Goal: Task Accomplishment & Management: Use online tool/utility

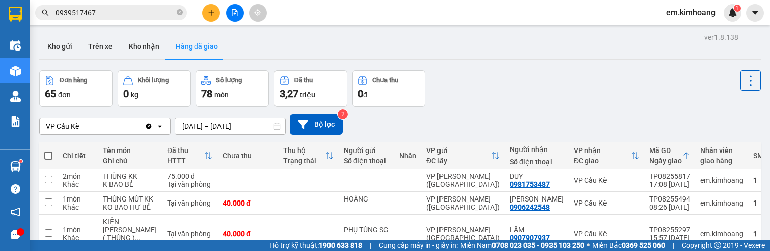
drag, startPoint x: 69, startPoint y: 47, endPoint x: 69, endPoint y: 64, distance: 16.7
click at [69, 49] on button "Kho gửi" at bounding box center [59, 46] width 41 height 24
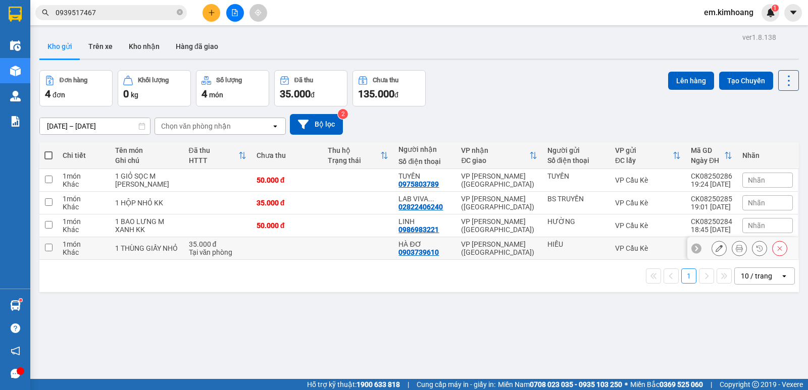
click at [356, 250] on td at bounding box center [358, 248] width 71 height 23
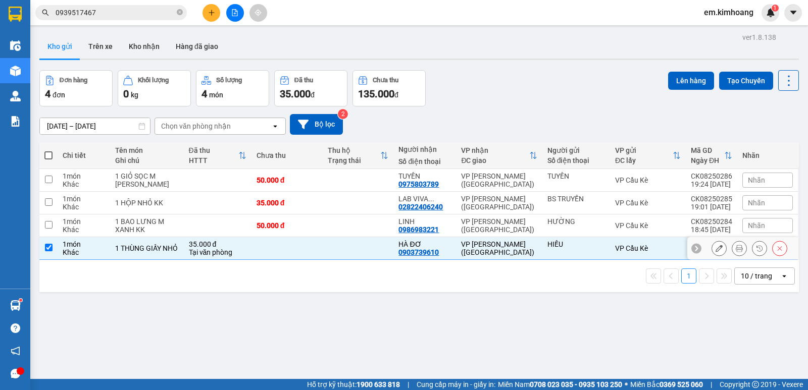
checkbox input "true"
click at [351, 227] on td at bounding box center [358, 226] width 71 height 23
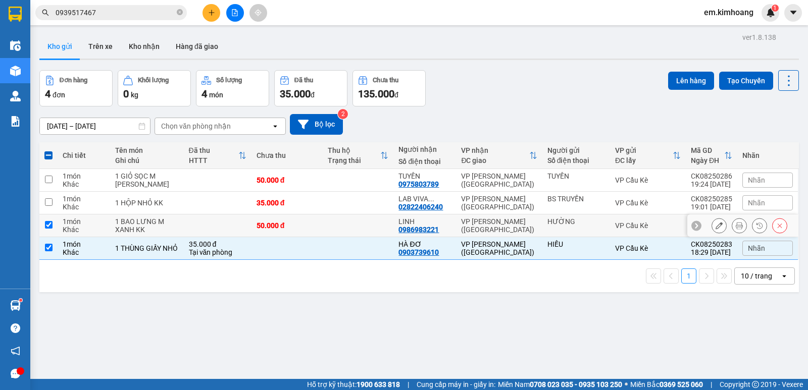
checkbox input "true"
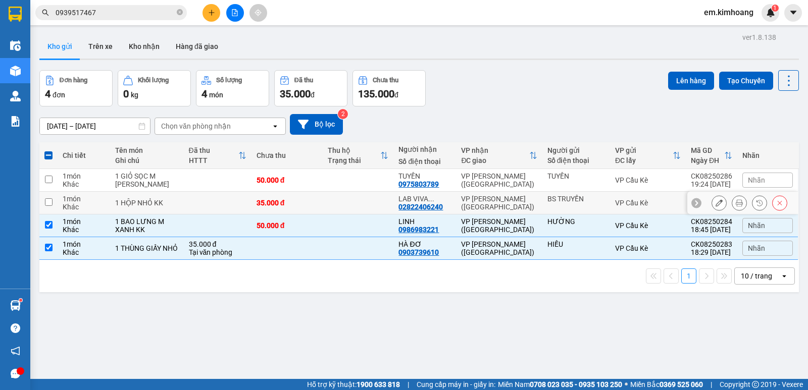
click at [350, 211] on td at bounding box center [358, 203] width 71 height 23
checkbox input "true"
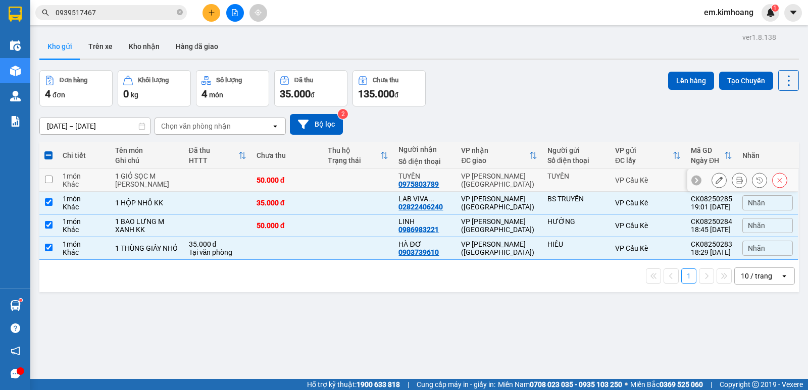
click at [362, 181] on td at bounding box center [358, 180] width 71 height 23
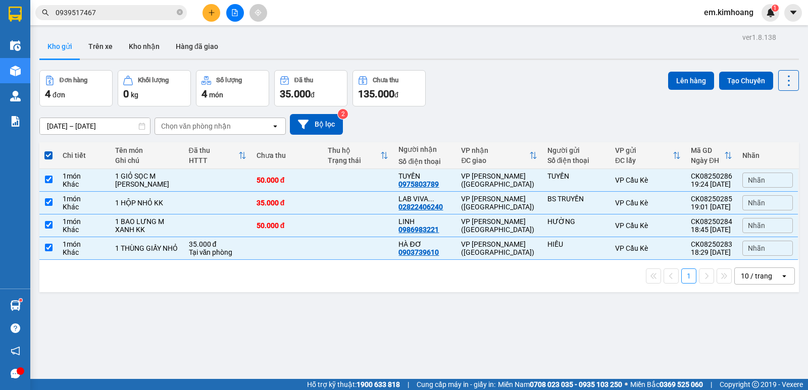
click at [763, 250] on div "10 / trang" at bounding box center [756, 276] width 31 height 10
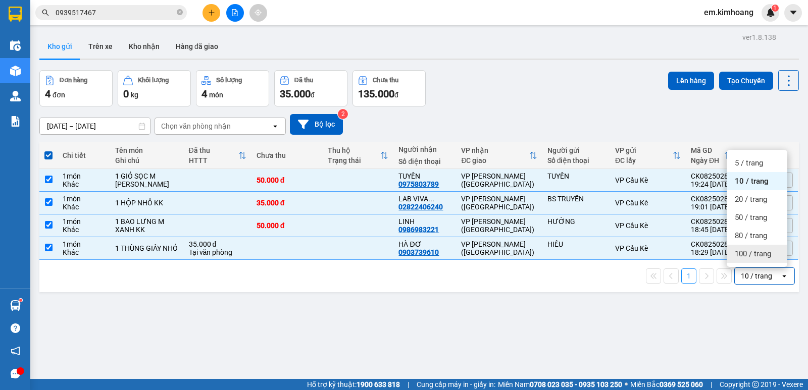
click at [754, 250] on span "100 / trang" at bounding box center [753, 254] width 36 height 10
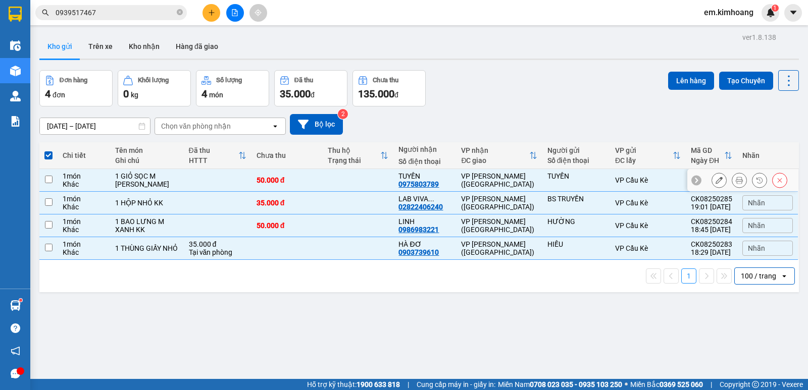
checkbox input "false"
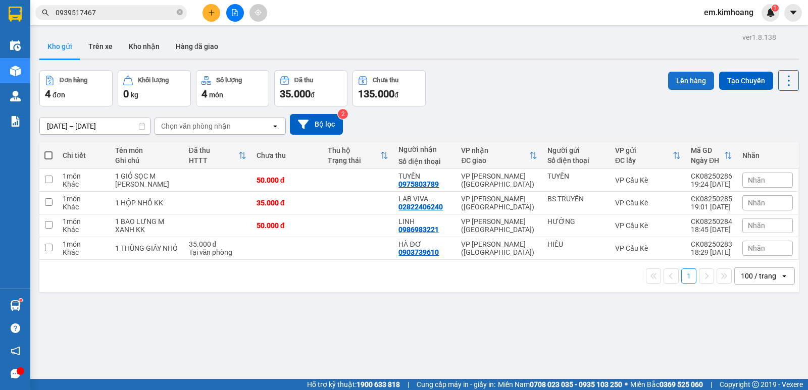
click at [682, 84] on button "Lên hàng" at bounding box center [691, 81] width 46 height 18
click at [43, 148] on th at bounding box center [48, 155] width 18 height 27
click at [50, 153] on span at bounding box center [48, 155] width 8 height 8
click at [48, 150] on input "checkbox" at bounding box center [48, 150] width 0 height 0
checkbox input "true"
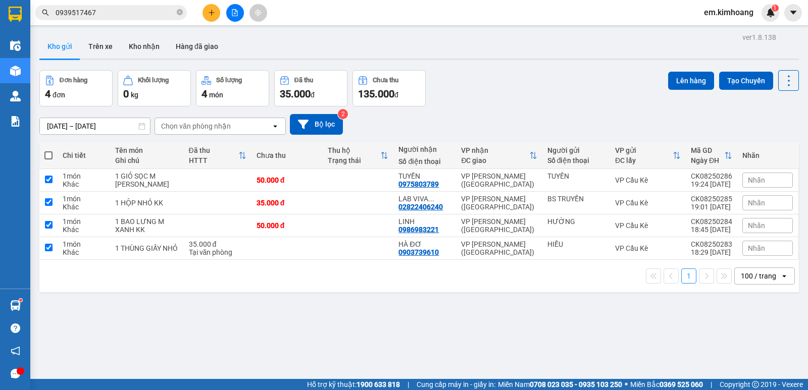
checkbox input "true"
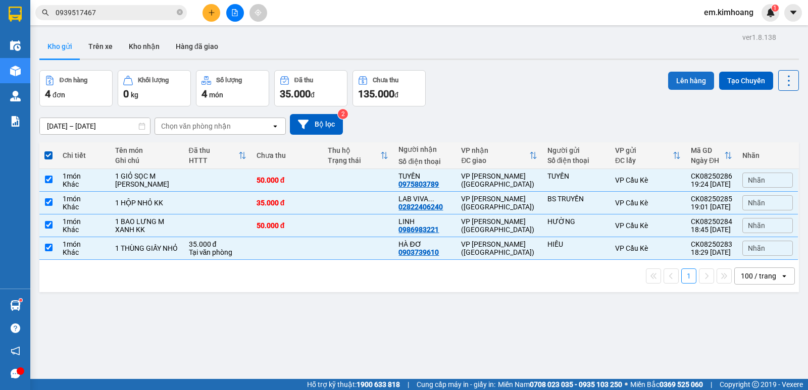
click at [697, 86] on button "Lên hàng" at bounding box center [691, 81] width 46 height 18
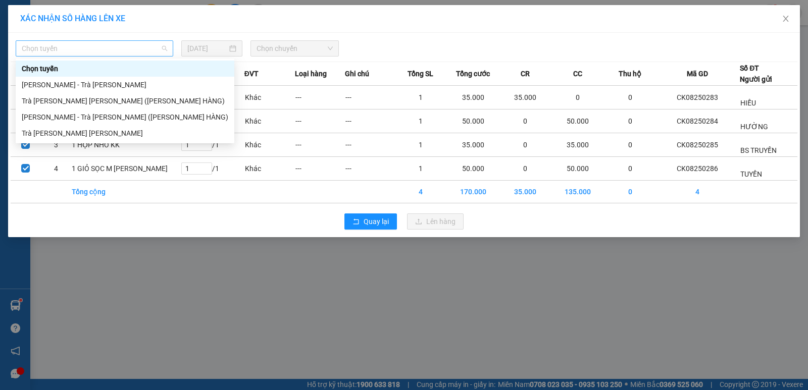
click at [142, 47] on span "Chọn tuyến" at bounding box center [94, 48] width 145 height 15
click at [126, 135] on div "Trà [PERSON_NAME] [PERSON_NAME]" at bounding box center [125, 133] width 207 height 11
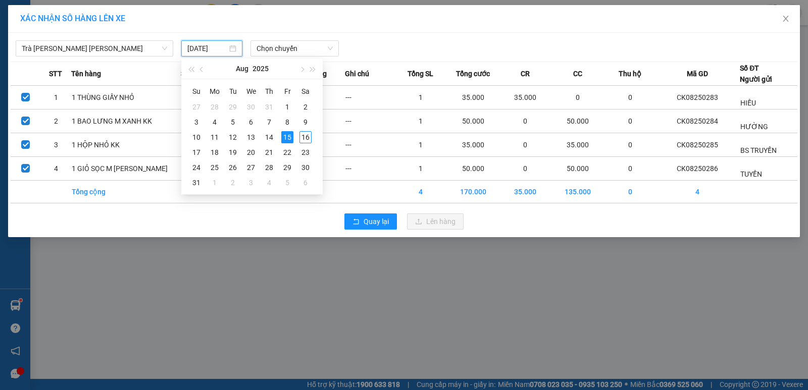
click at [196, 49] on input "[DATE]" at bounding box center [207, 48] width 40 height 11
click at [307, 139] on div "16" at bounding box center [305, 137] width 12 height 12
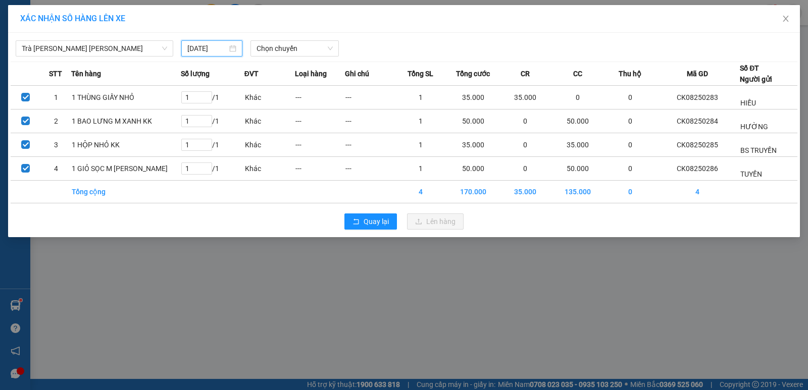
type input "[DATE]"
click at [312, 47] on span "Chọn chuyến" at bounding box center [294, 48] width 76 height 15
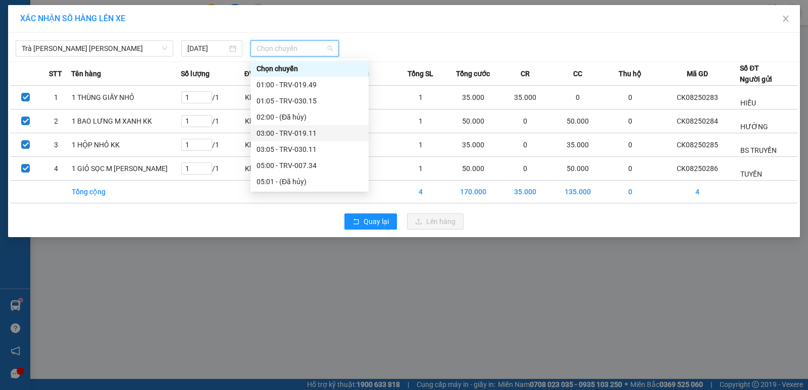
click at [273, 132] on div "03:00 - TRV-019.11" at bounding box center [309, 133] width 106 height 11
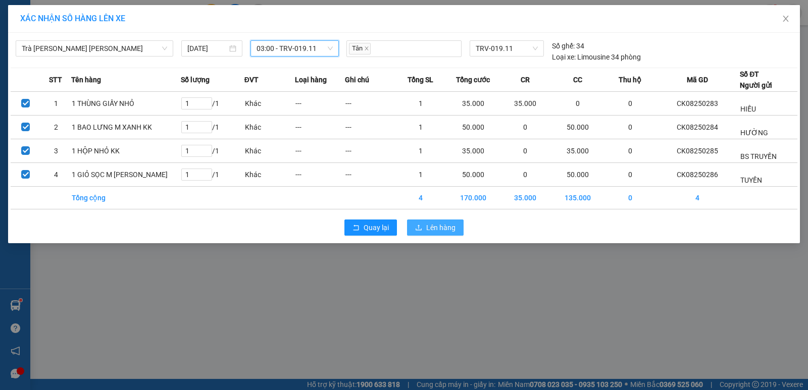
click at [428, 227] on span "Lên hàng" at bounding box center [440, 227] width 29 height 11
